Goal: Obtain resource: Download file/media

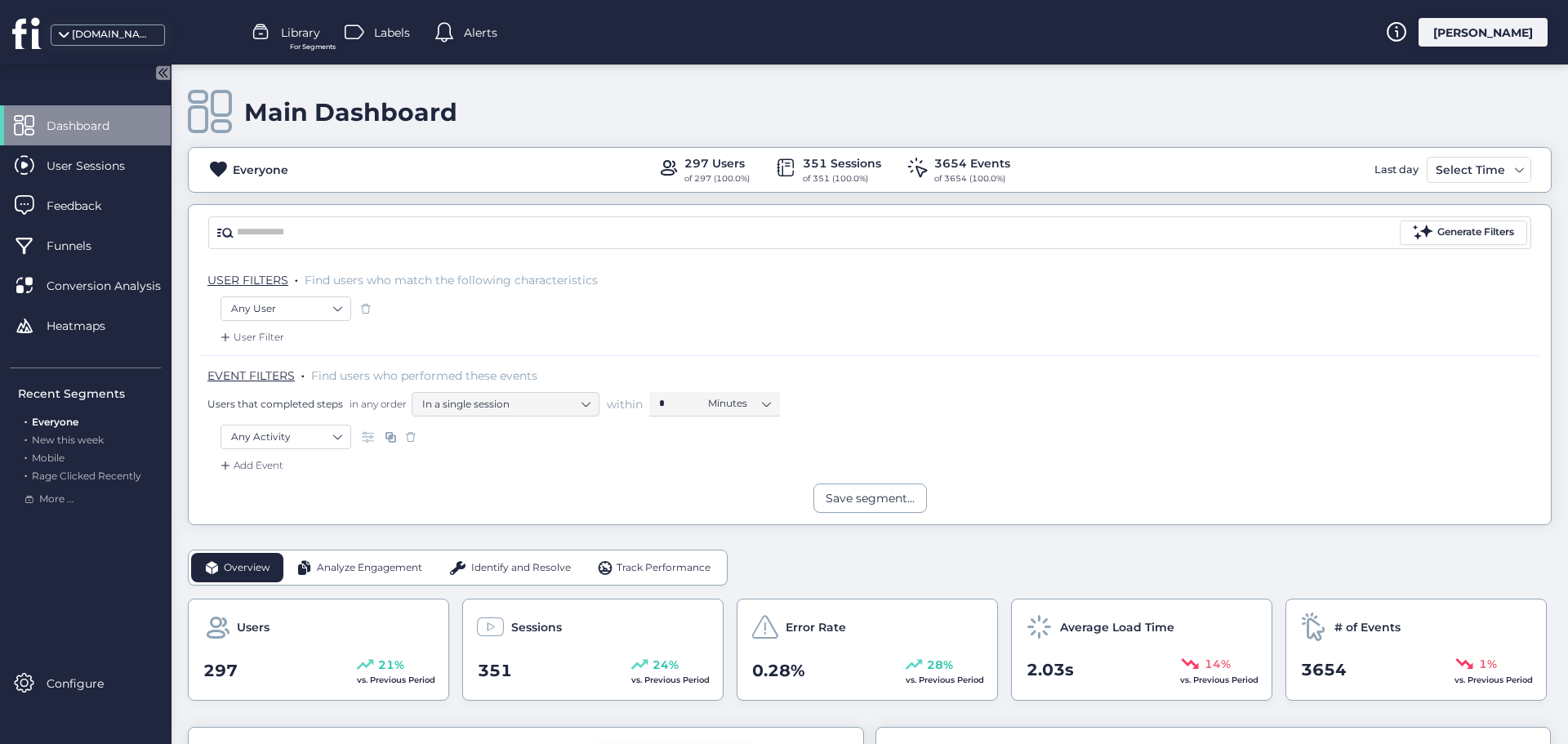
scroll to position [245, 0]
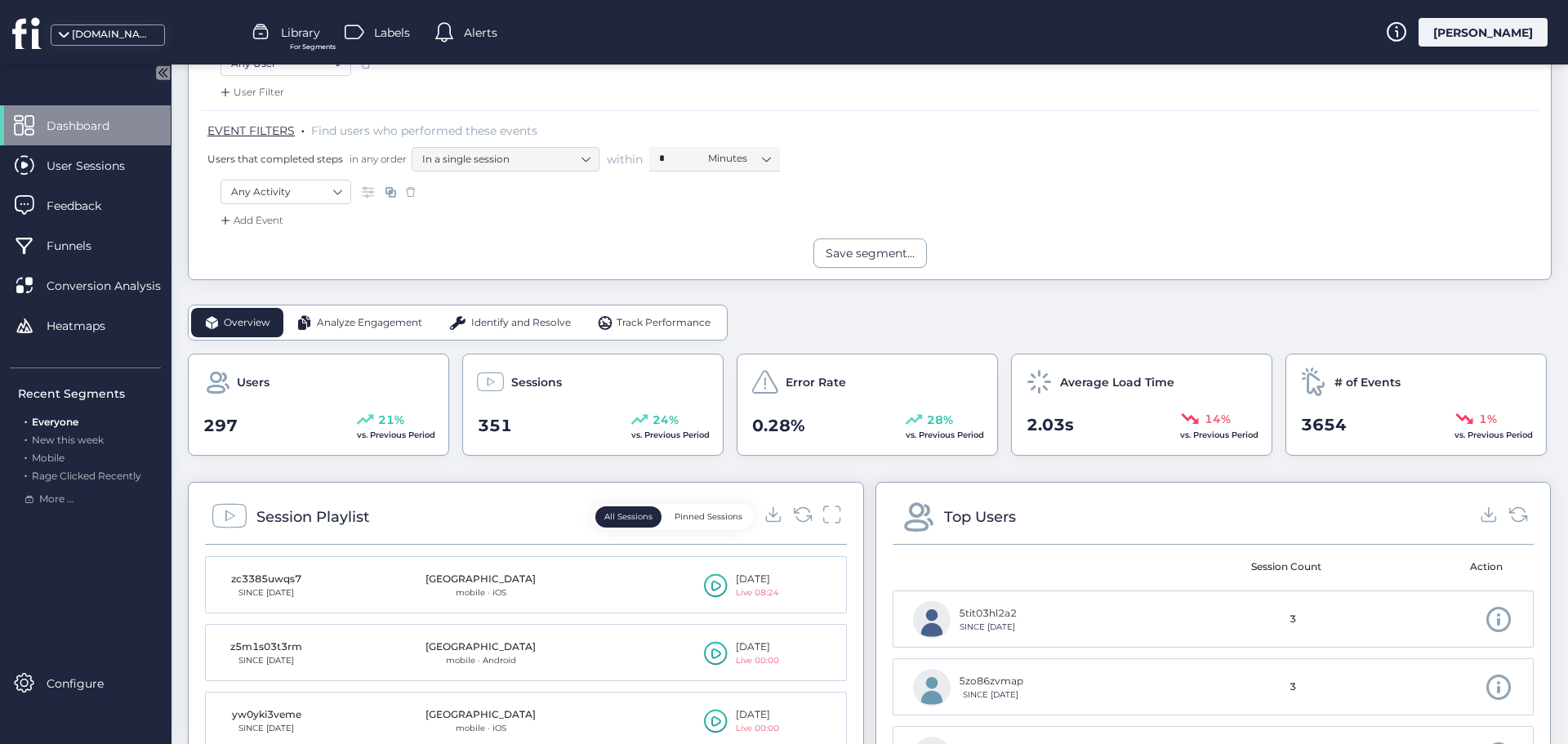
click at [1137, 75] on div "Any User" at bounding box center [870, 65] width 1299 height 28
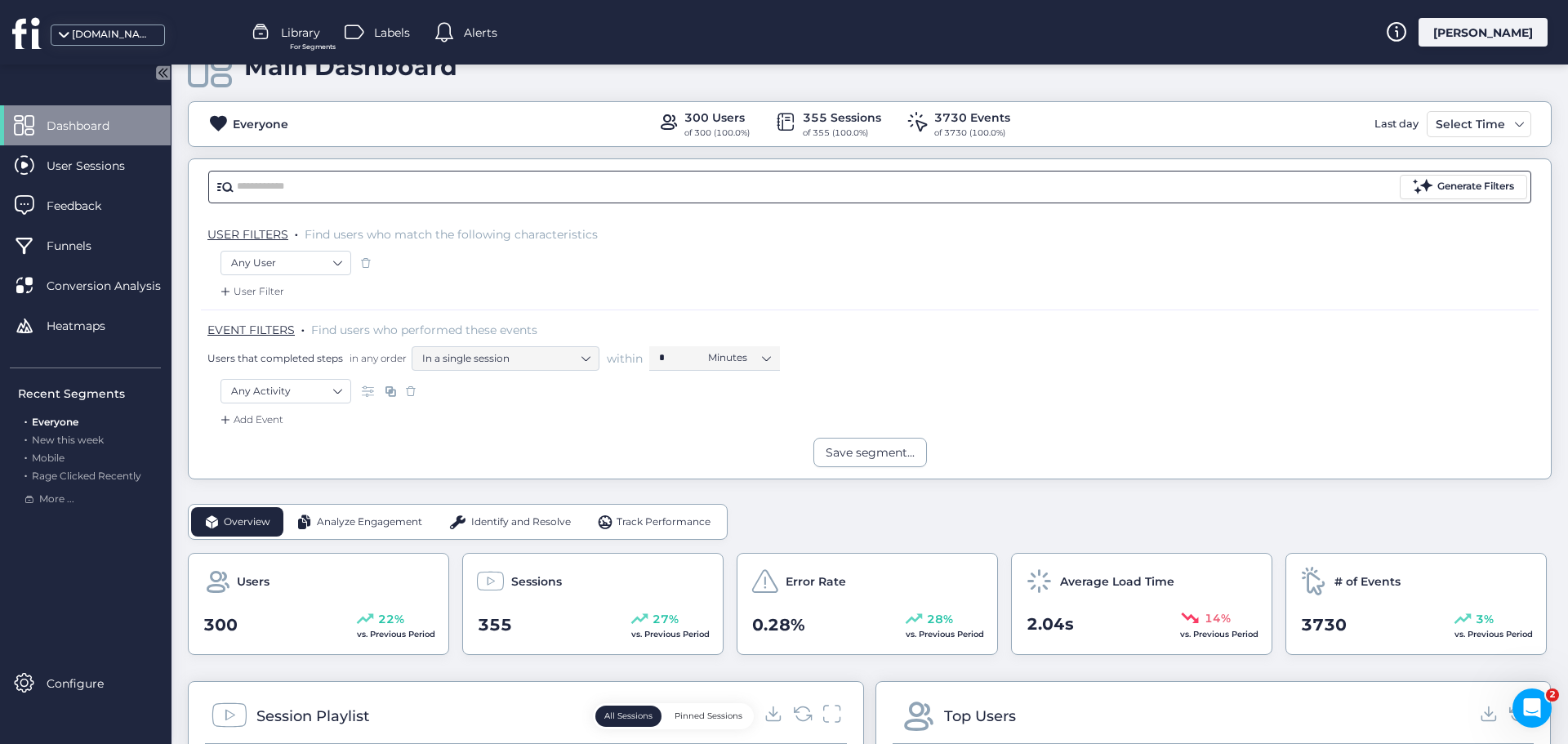
scroll to position [82, 0]
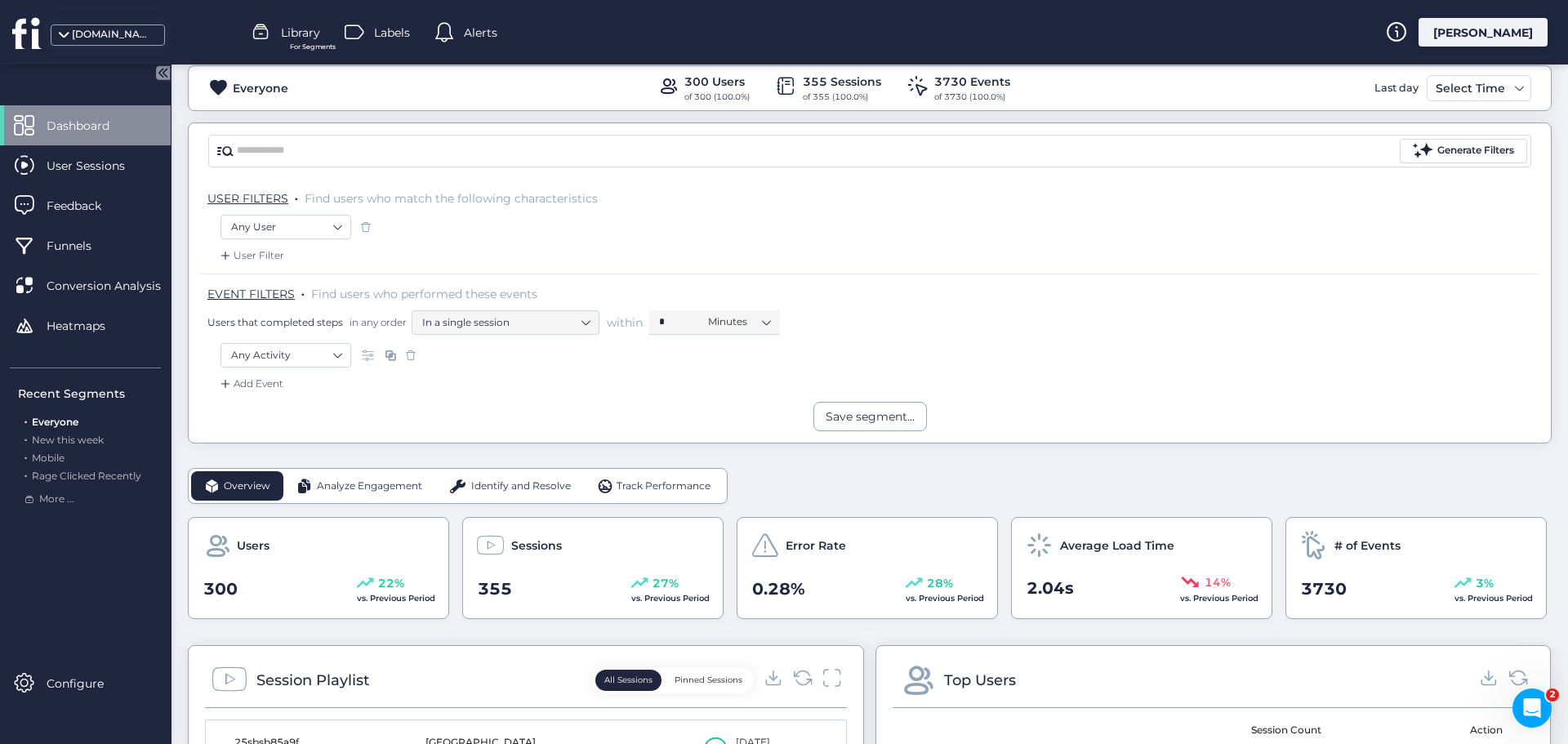
click at [382, 482] on span "Analyze Engagement" at bounding box center [369, 486] width 106 height 16
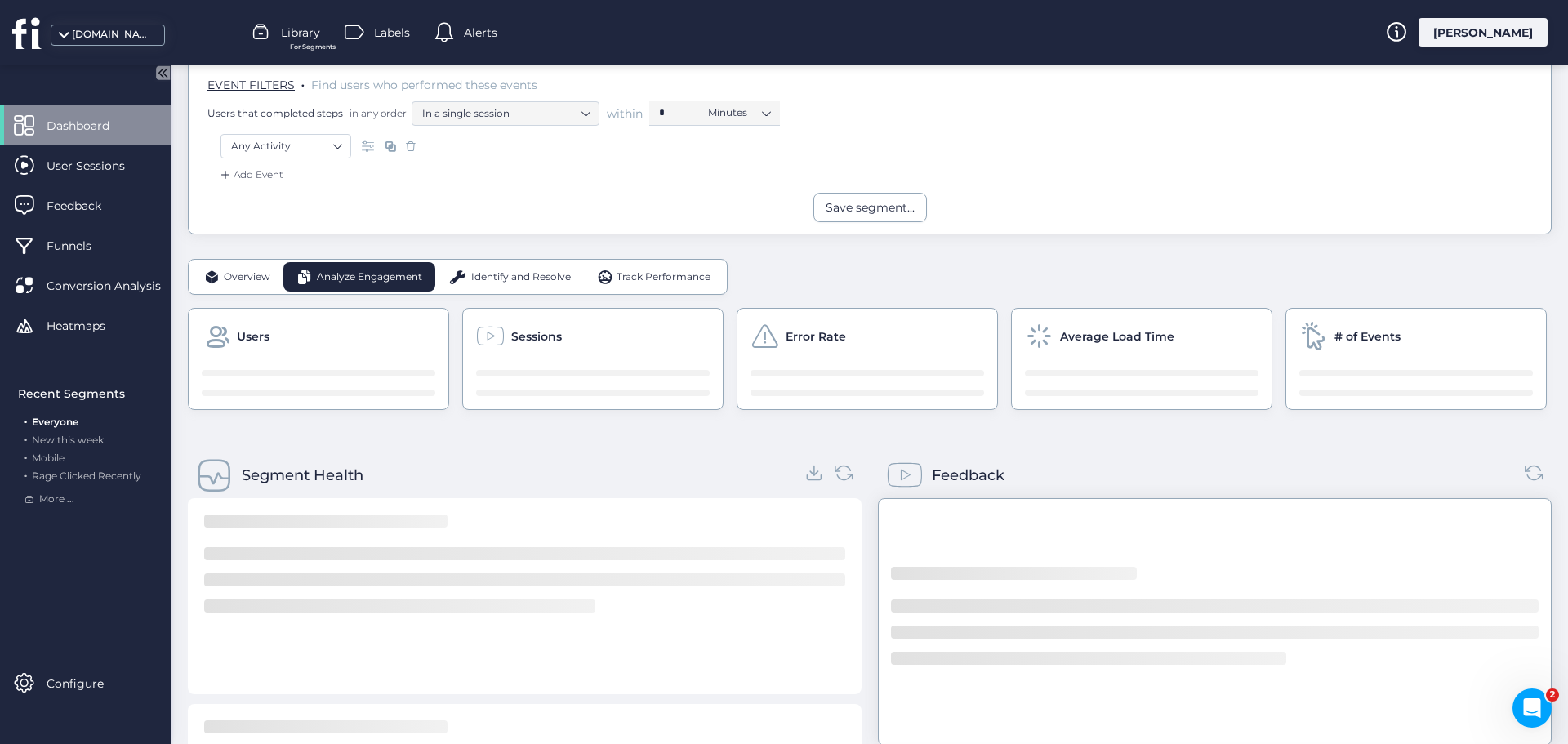
scroll to position [327, 0]
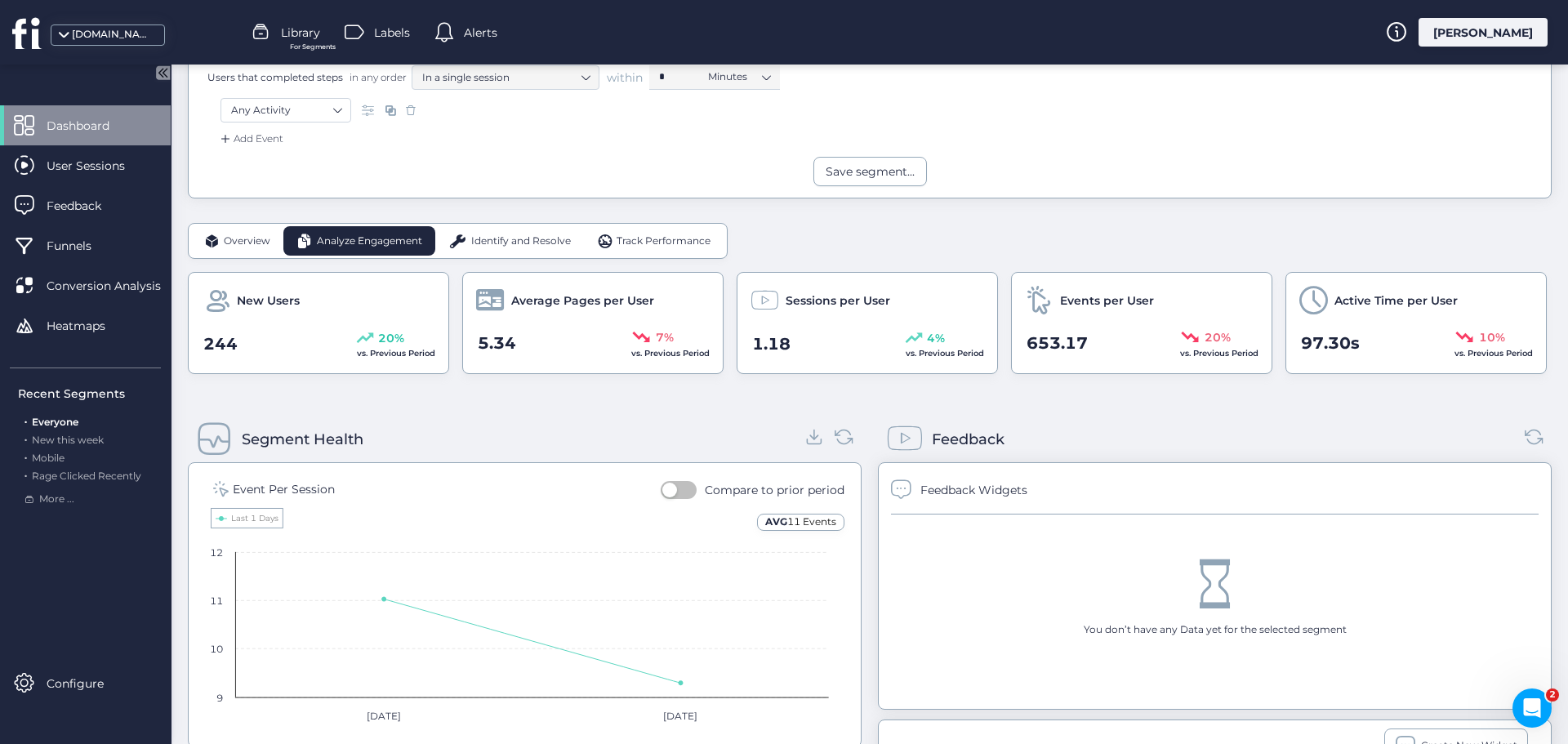
click at [534, 246] on span "Identify and Resolve" at bounding box center [521, 242] width 100 height 16
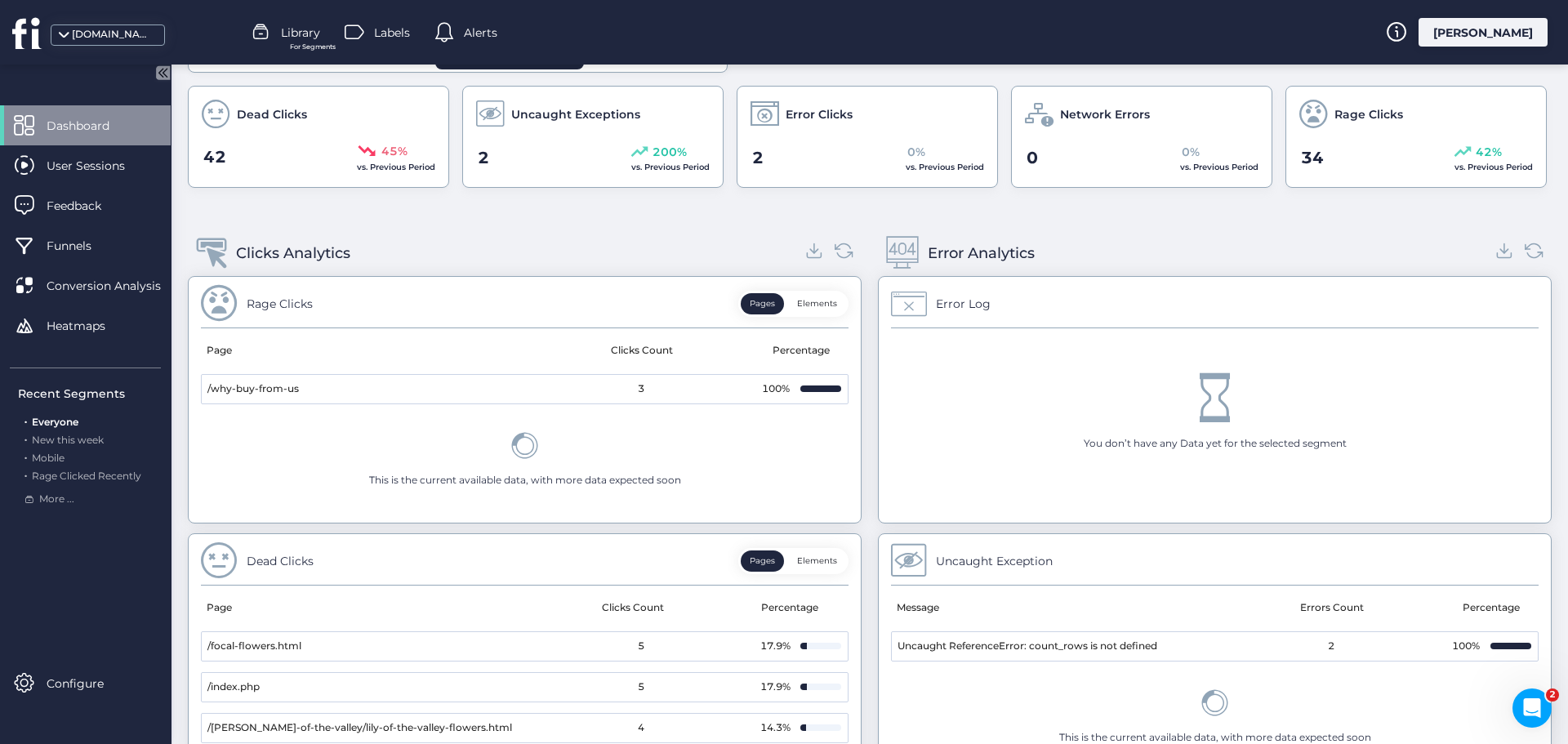
scroll to position [490, 0]
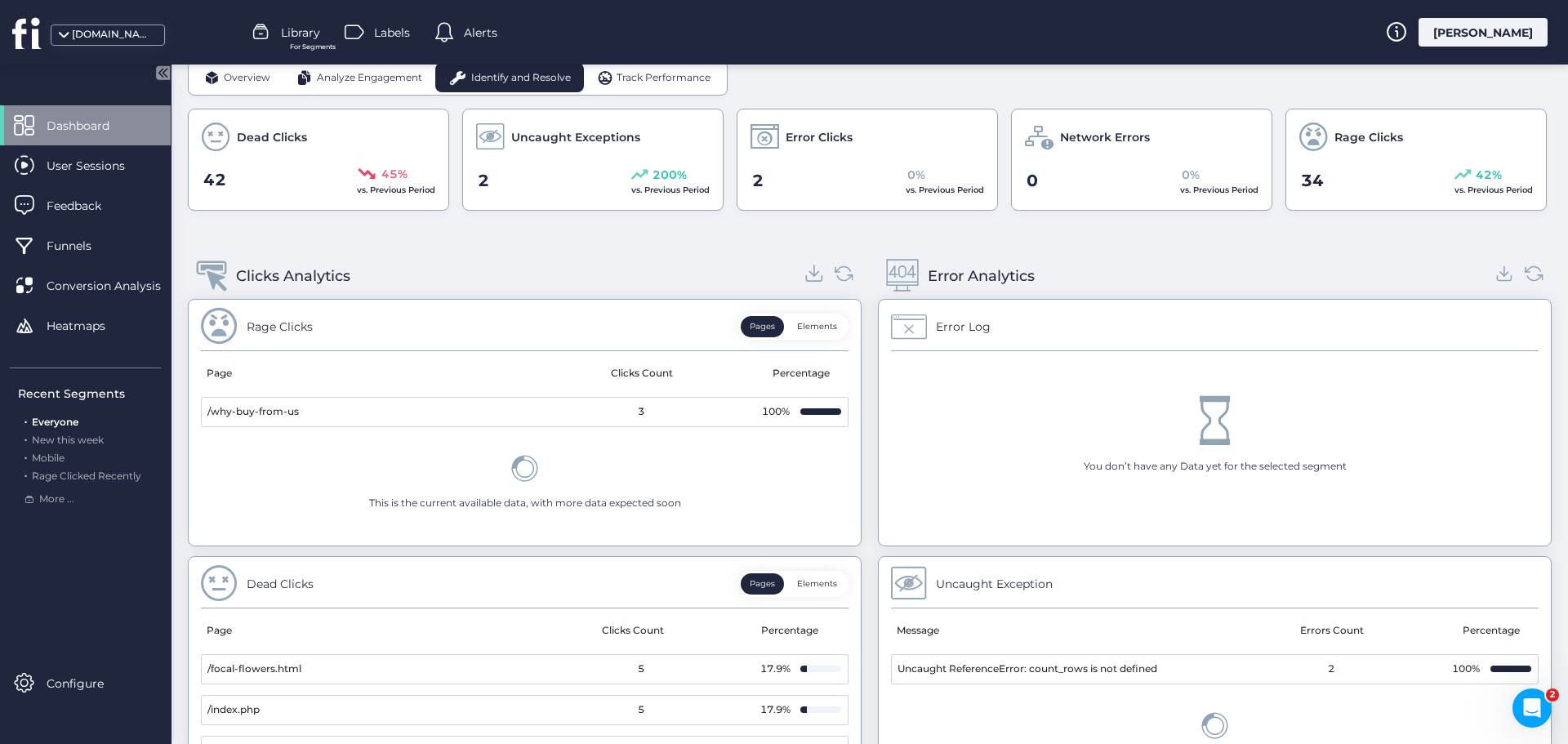
click at [810, 273] on icon at bounding box center [814, 273] width 9 height 4
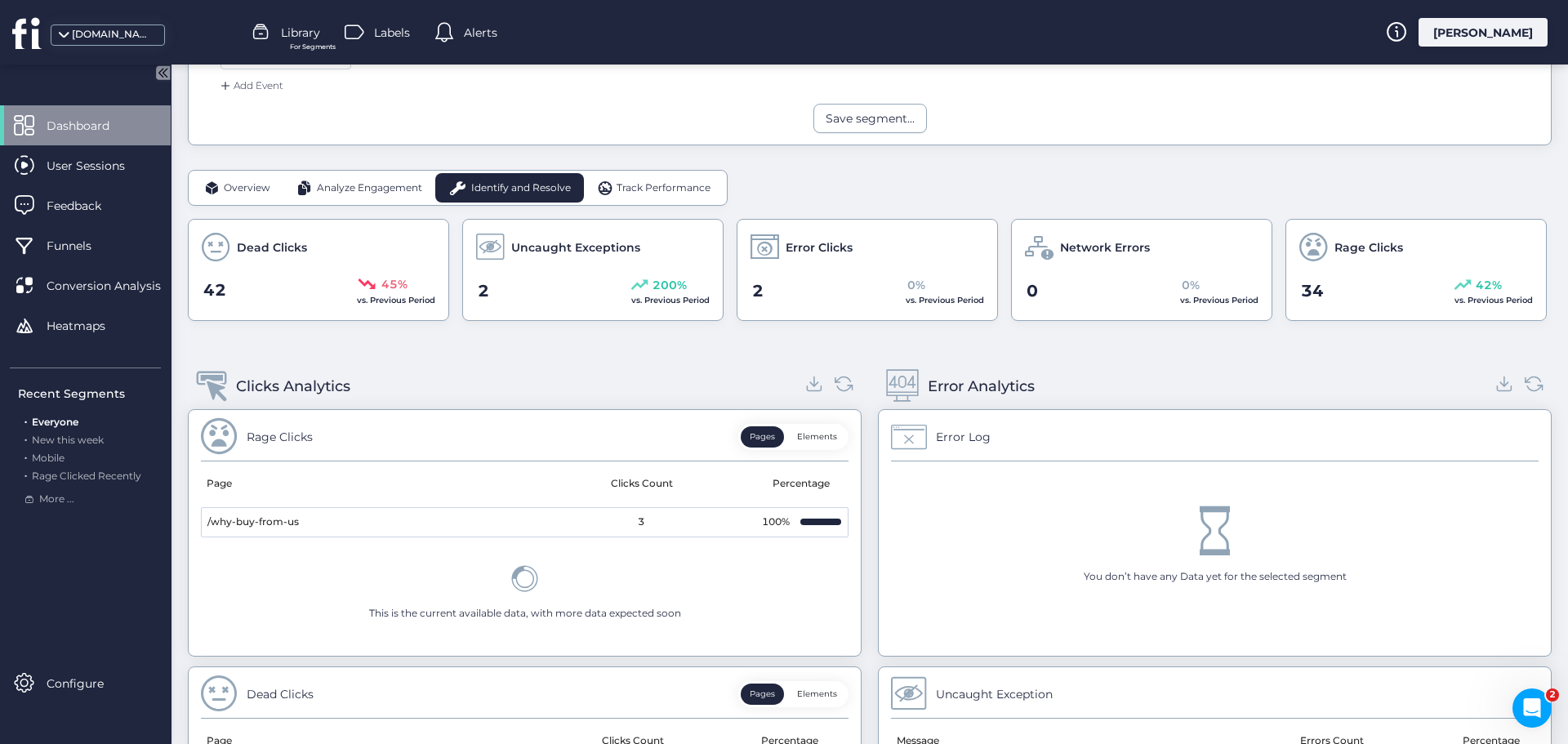
scroll to position [245, 0]
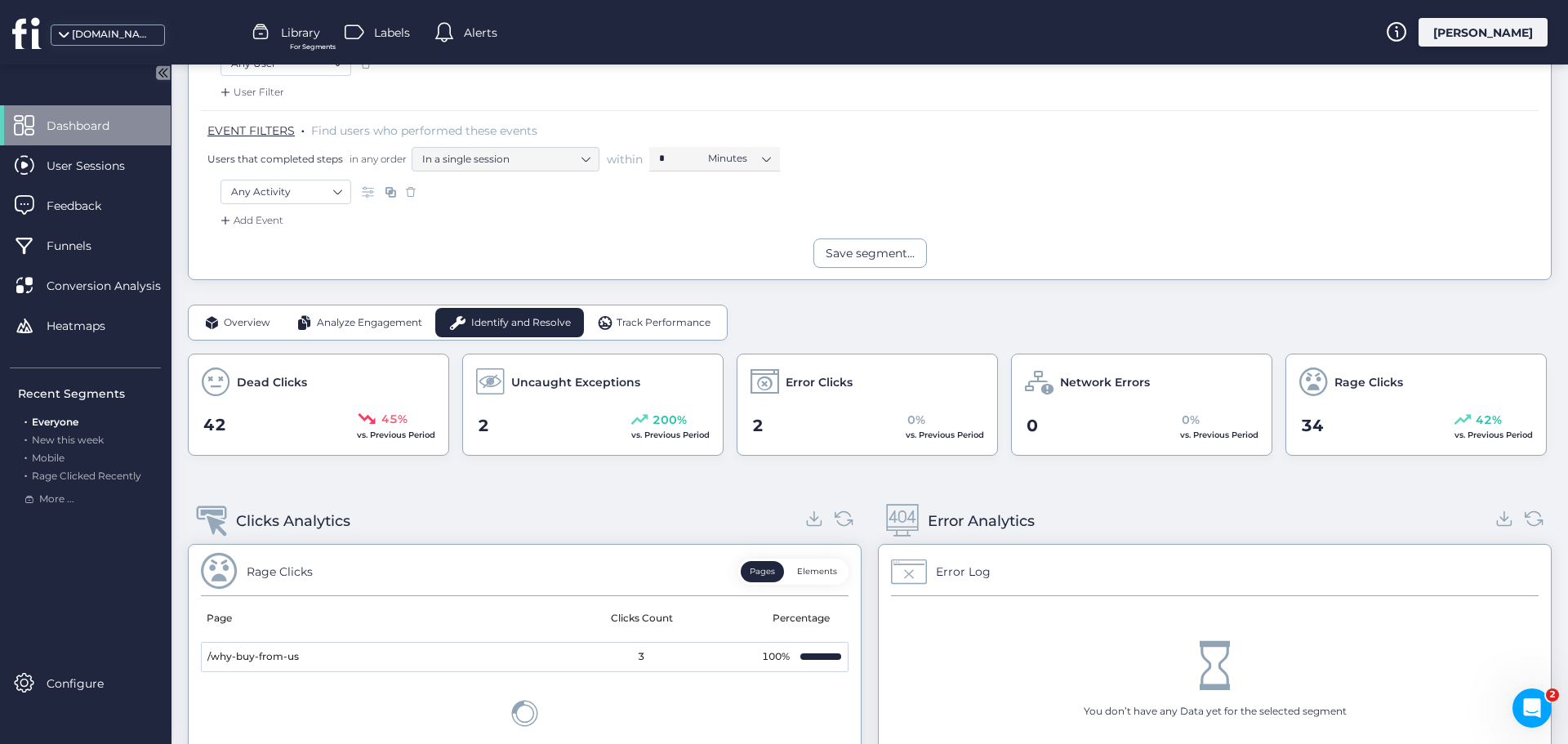
click at [652, 320] on span "Track Performance" at bounding box center [663, 324] width 94 height 16
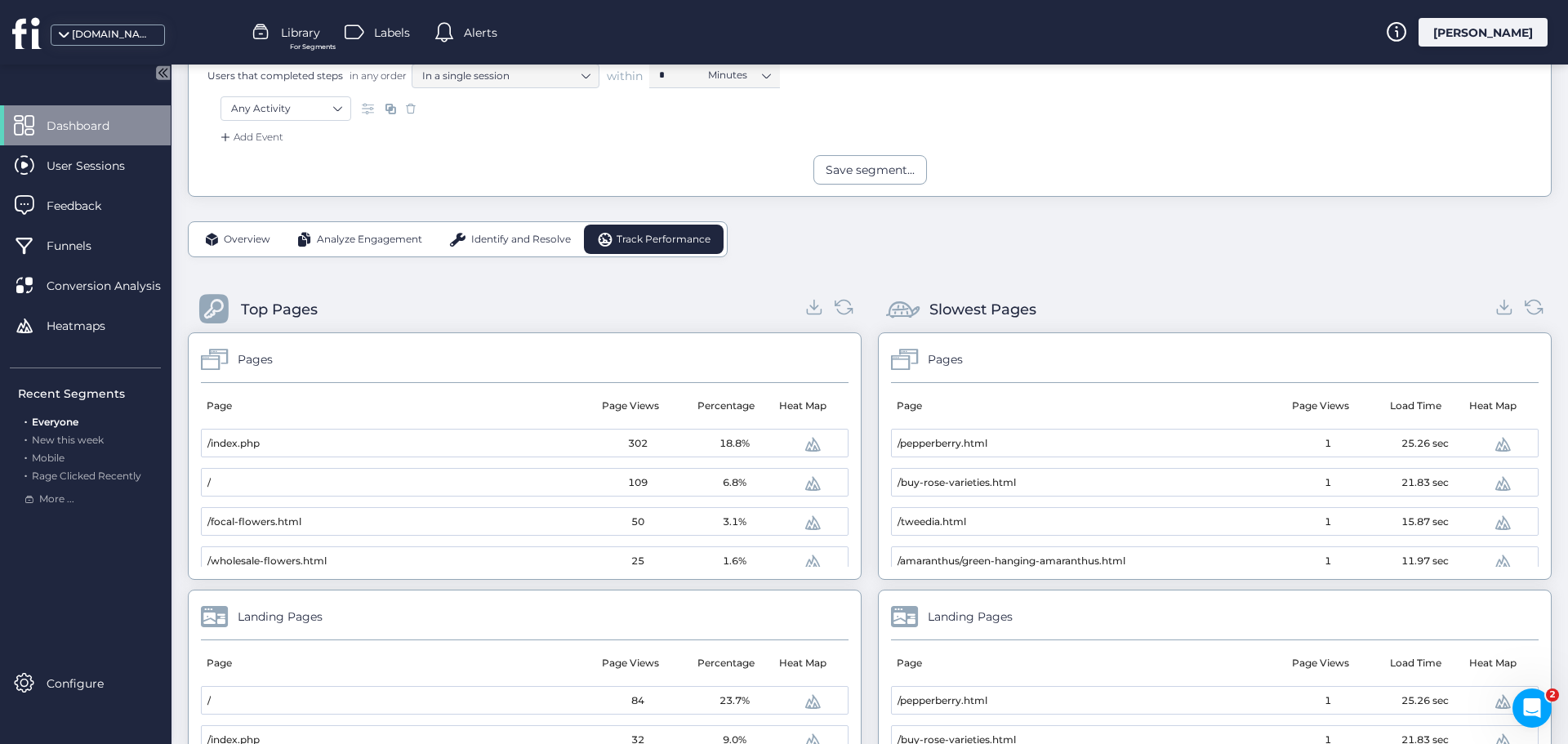
scroll to position [327, 0]
click at [806, 315] on icon at bounding box center [814, 313] width 16 height 5
click at [1494, 309] on icon at bounding box center [1505, 308] width 22 height 22
